Goal: Find specific page/section: Find specific page/section

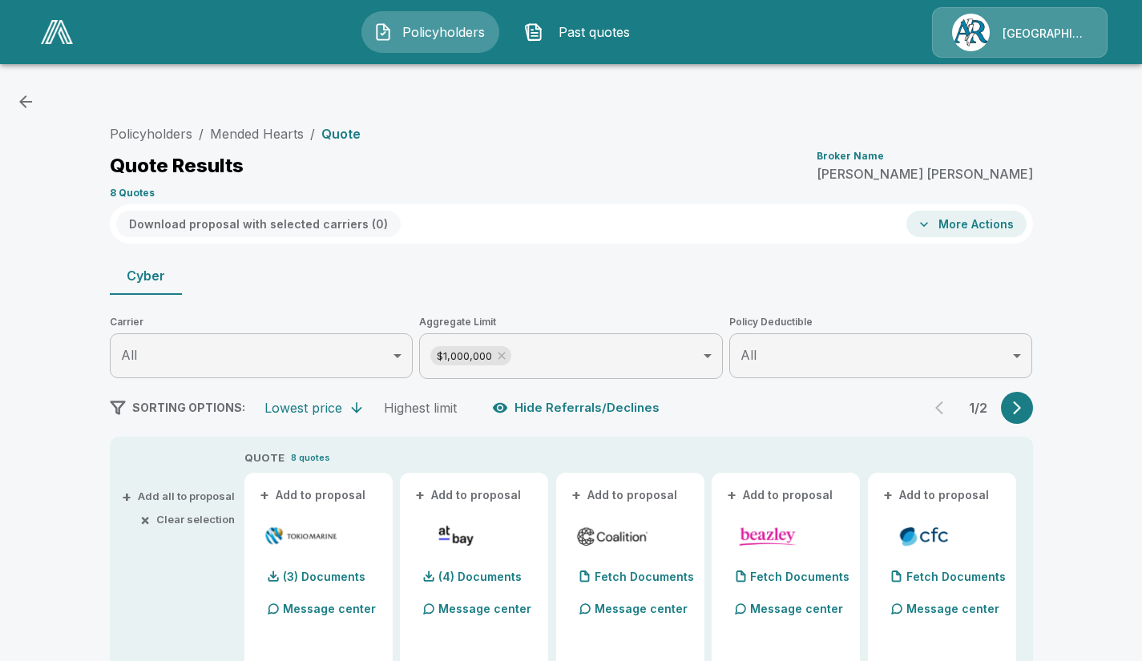
click at [1029, 35] on div "[GEOGRAPHIC_DATA]/[PERSON_NAME]" at bounding box center [1019, 32] width 175 height 50
click at [58, 37] on img at bounding box center [57, 32] width 32 height 24
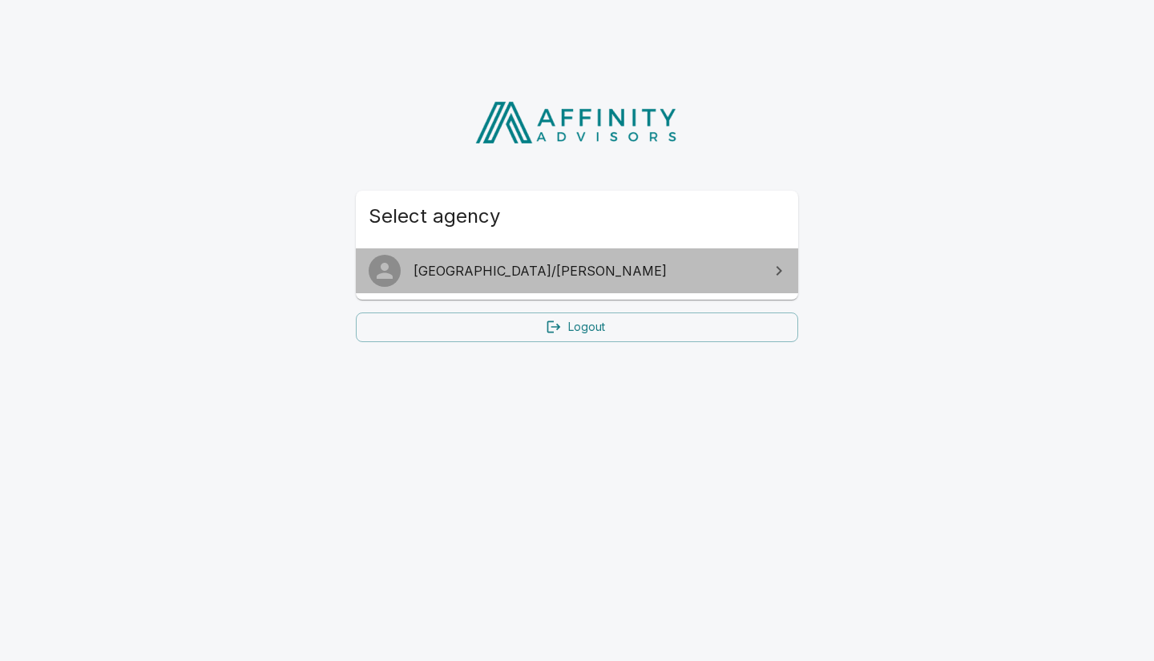
click at [467, 264] on span "[GEOGRAPHIC_DATA]/[PERSON_NAME]" at bounding box center [586, 270] width 346 height 19
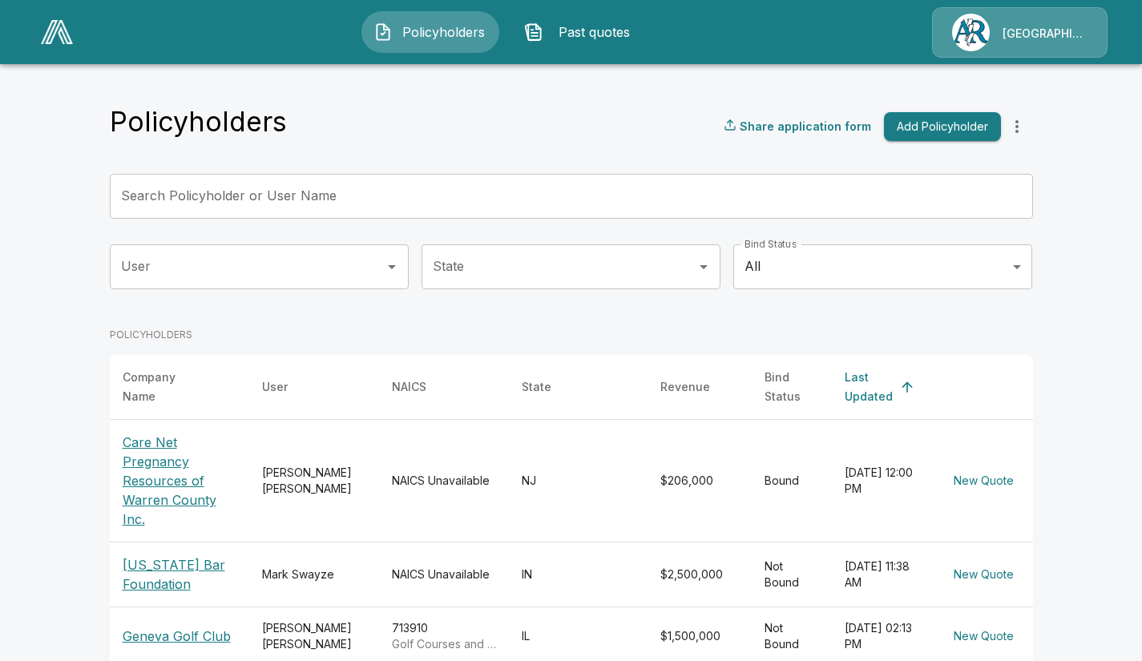
click at [1025, 120] on icon "more" at bounding box center [1016, 126] width 19 height 19
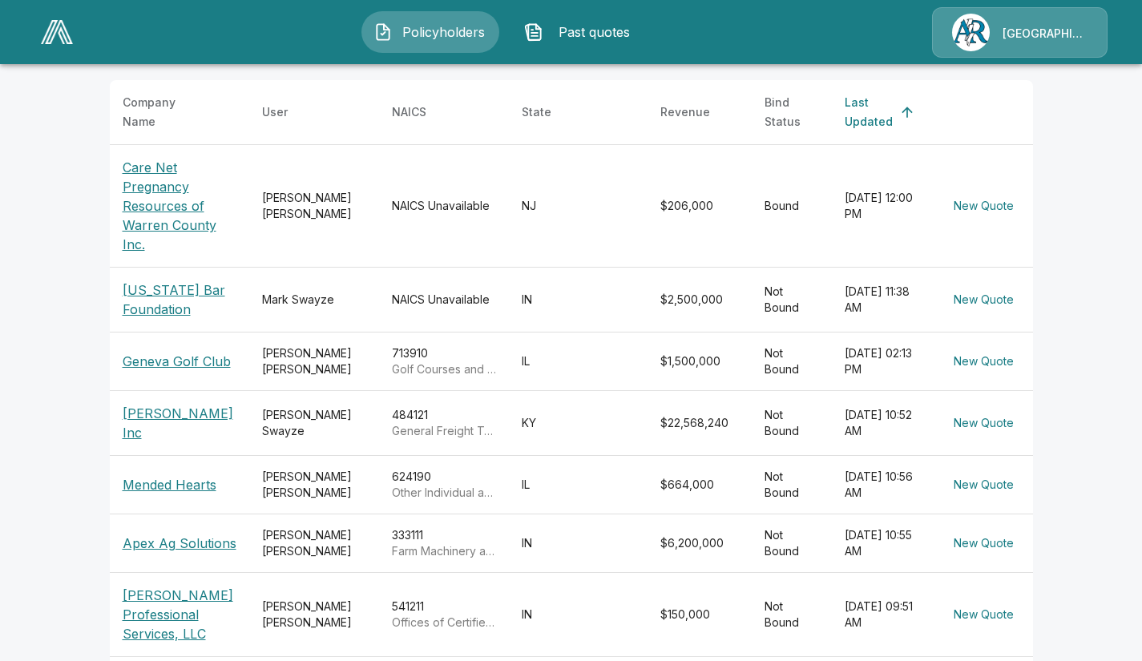
scroll to position [280, 0]
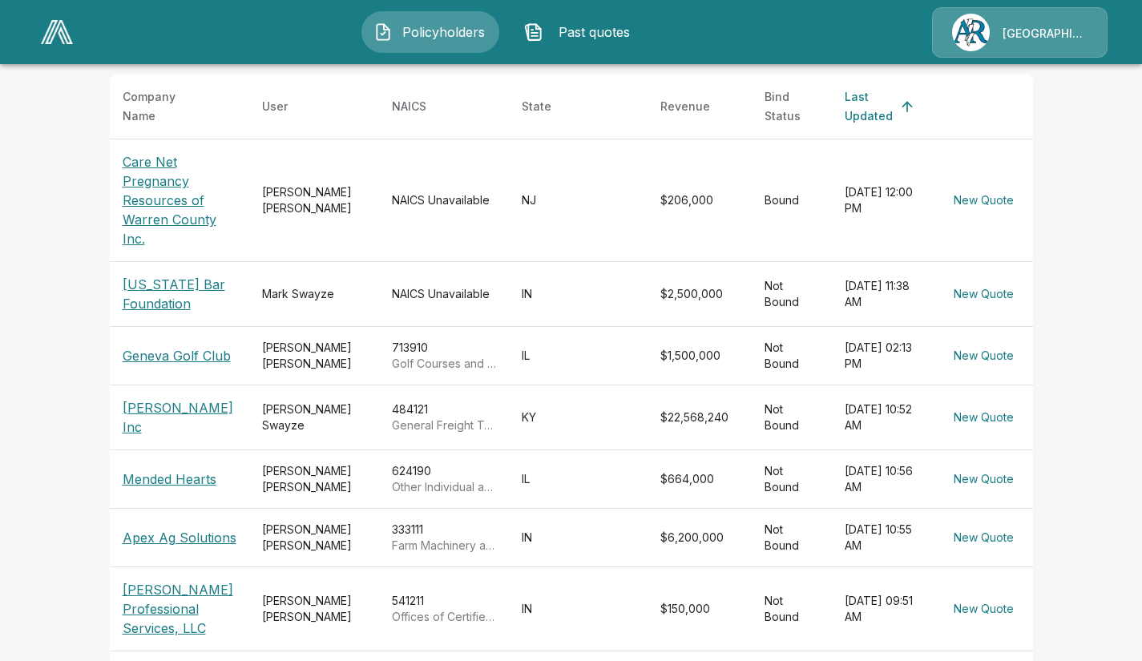
click at [156, 469] on p "Mended Hearts" at bounding box center [180, 478] width 114 height 19
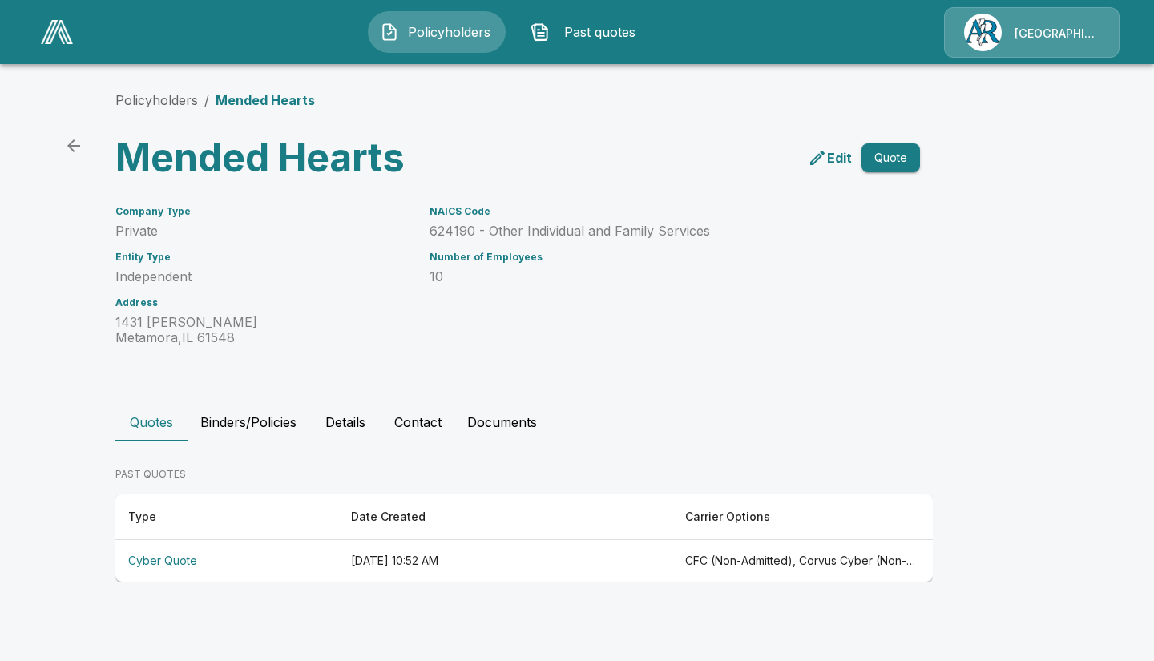
click at [175, 558] on th "Cyber Quote" at bounding box center [226, 561] width 223 height 42
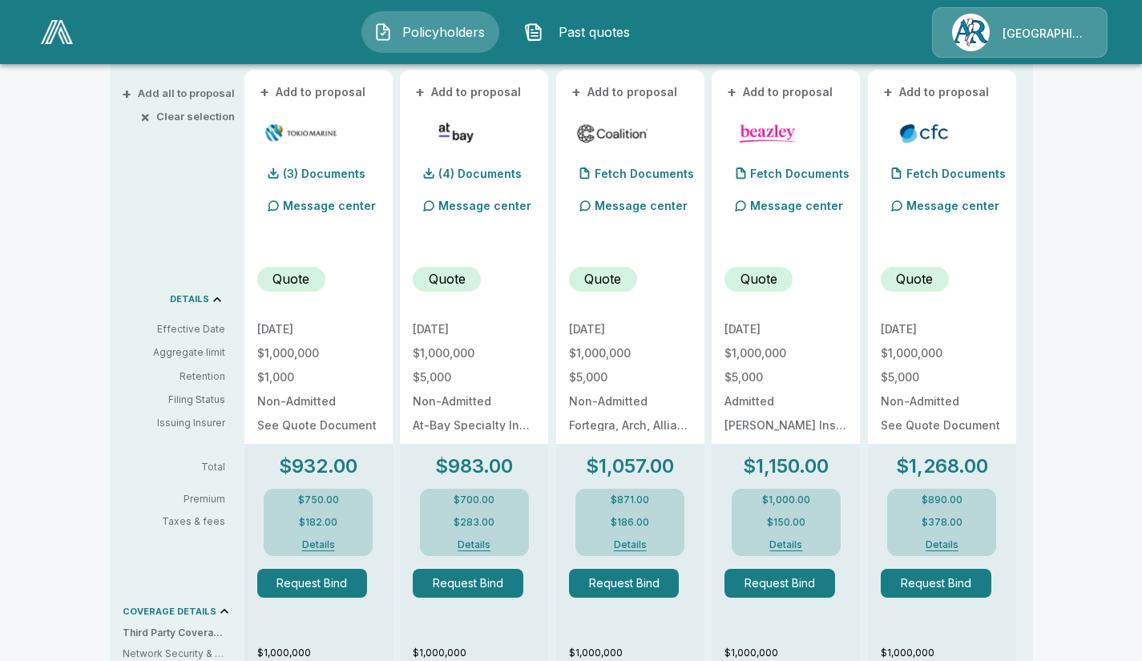
scroll to position [438, 0]
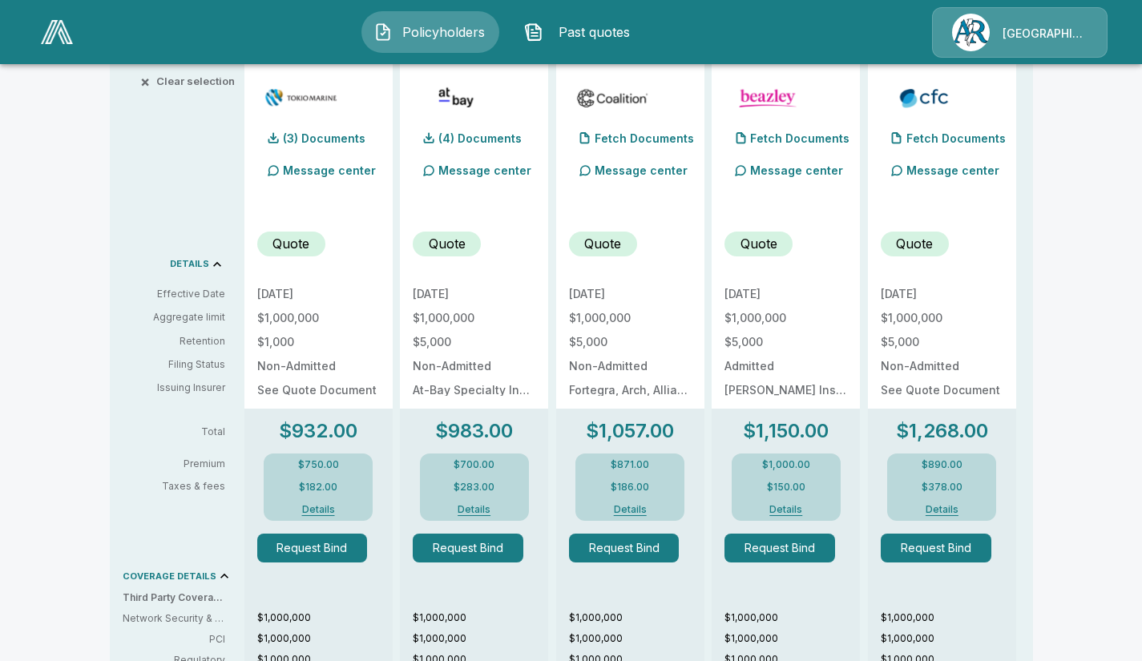
click at [292, 241] on p "Quote" at bounding box center [290, 243] width 37 height 19
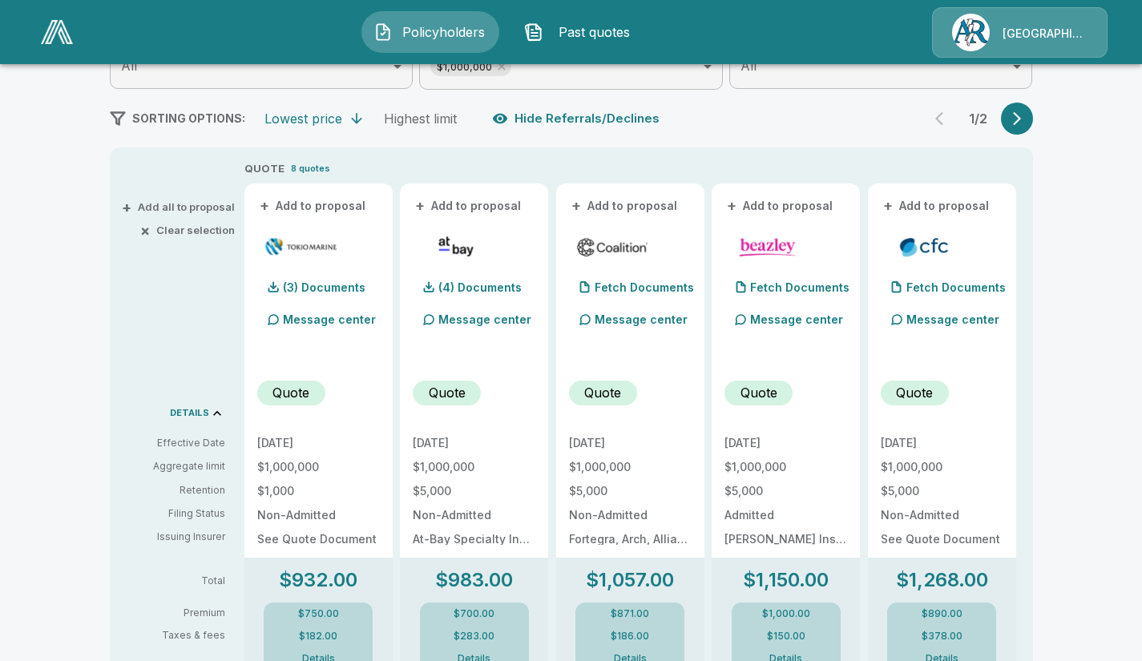
scroll to position [284, 0]
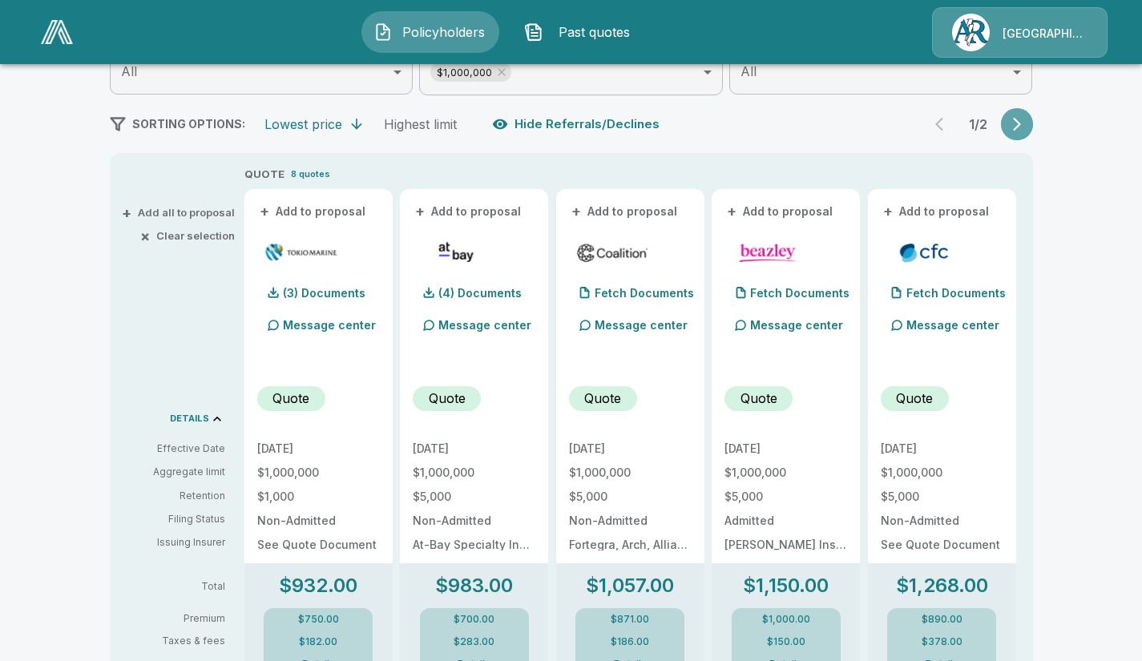
click at [1031, 119] on button "button" at bounding box center [1017, 124] width 32 height 32
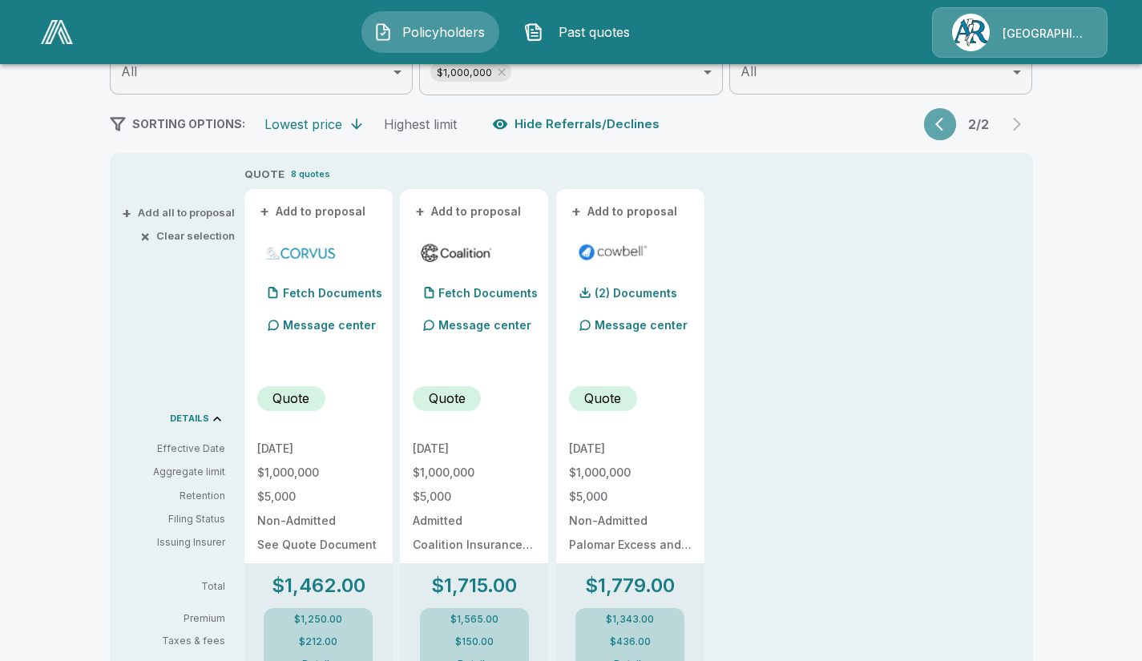
click at [940, 131] on button "button" at bounding box center [940, 124] width 32 height 32
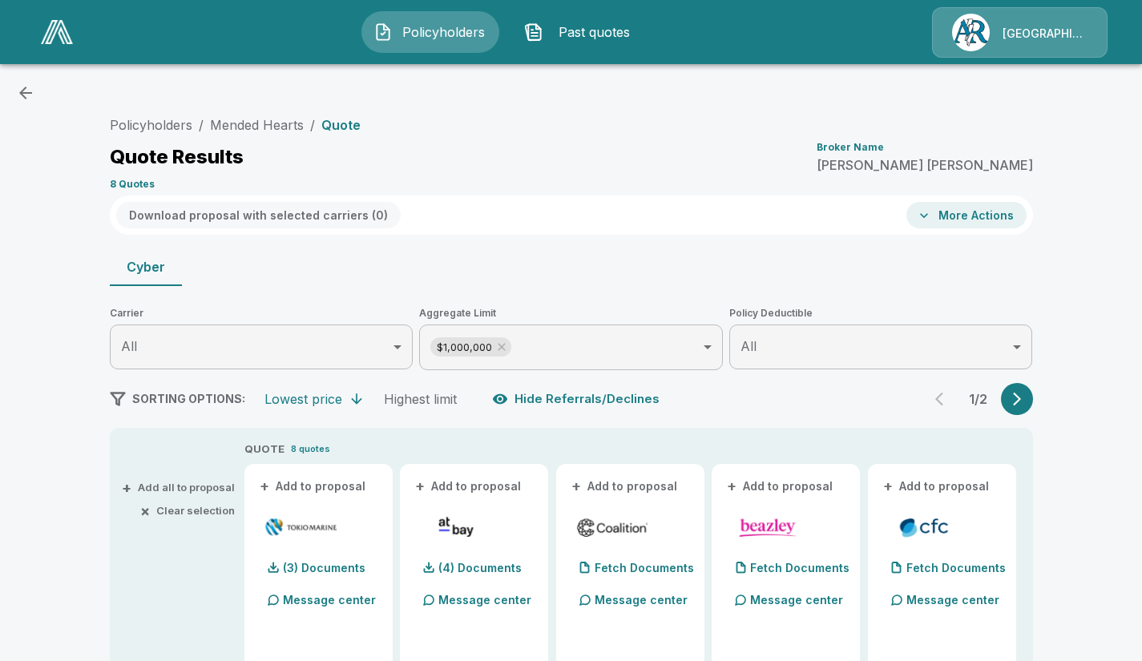
scroll to position [7, 0]
